Goal: Find specific page/section: Find specific page/section

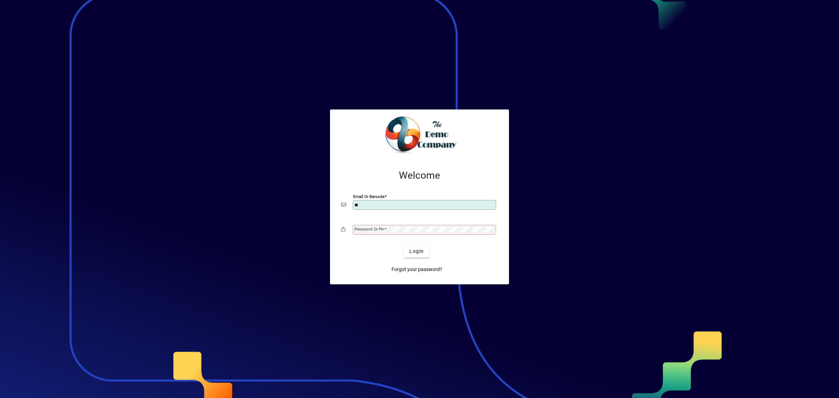
type input "**********"
click at [431, 225] on div "Password or Pin" at bounding box center [424, 230] width 143 height 10
drag, startPoint x: 423, startPoint y: 248, endPoint x: 419, endPoint y: 233, distance: 15.1
click at [423, 248] on span "Login" at bounding box center [416, 250] width 14 height 7
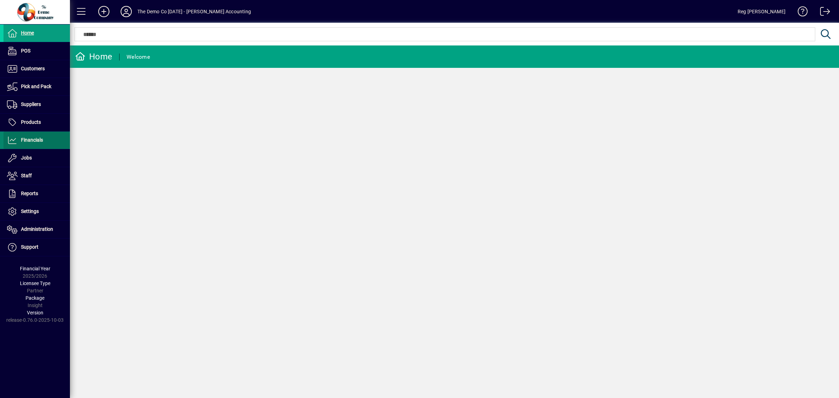
click at [31, 142] on span "Financials" at bounding box center [32, 140] width 22 height 6
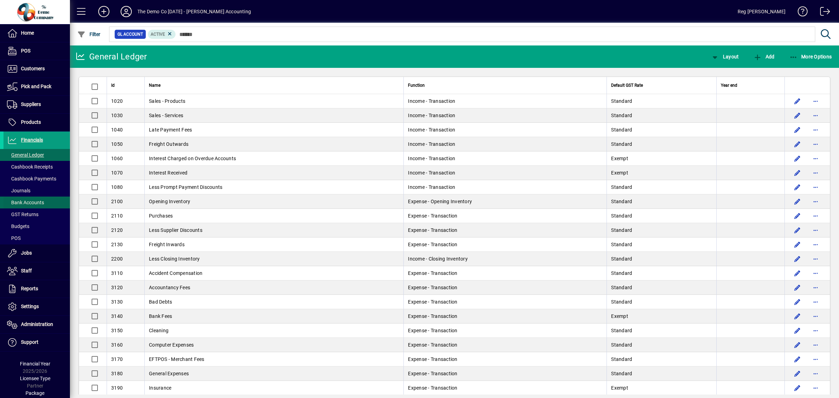
click at [32, 203] on span "Bank Accounts" at bounding box center [25, 203] width 37 height 6
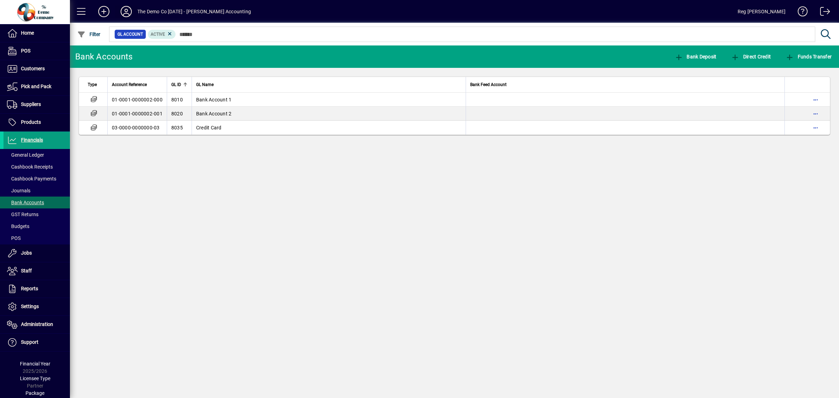
click at [125, 12] on icon at bounding box center [126, 11] width 14 height 11
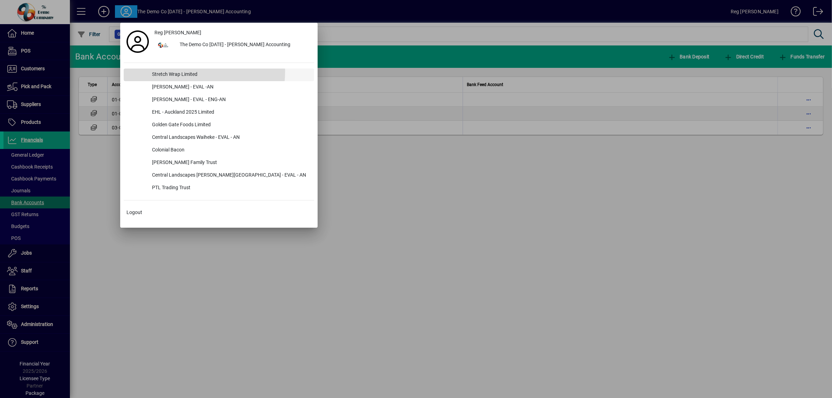
click at [167, 71] on div "Stretch Wrap Limited" at bounding box center [230, 74] width 168 height 13
